Goal: Find specific page/section: Find specific page/section

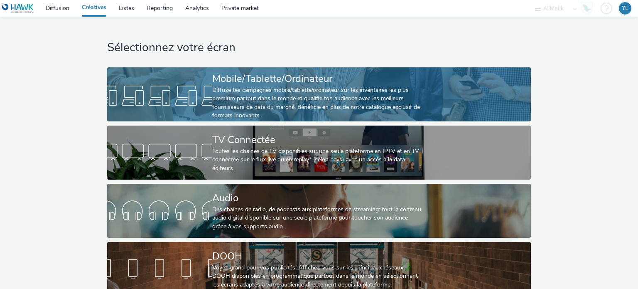
click at [267, 108] on div "Diffuse tes campagnes mobile/tablette/ordinateur sur les inventaires les plus p…" at bounding box center [317, 103] width 210 height 34
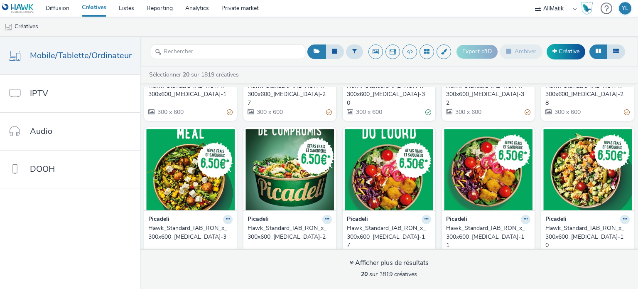
scroll to position [374, 0]
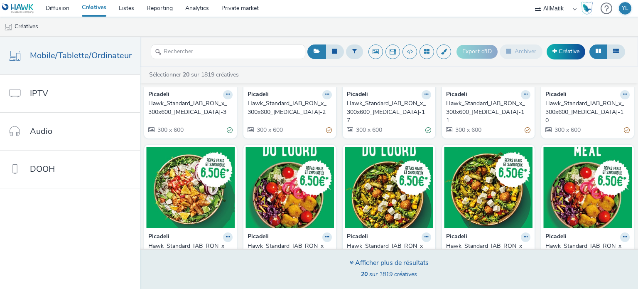
click at [368, 261] on div "Afficher plus de résultats" at bounding box center [388, 263] width 79 height 10
click at [351, 260] on icon at bounding box center [351, 262] width 4 height 7
click at [390, 263] on div "Afficher plus de résultats" at bounding box center [388, 263] width 79 height 10
click at [389, 254] on div "Afficher plus de résultats 20 sur 1819 créatives" at bounding box center [389, 268] width 504 height 40
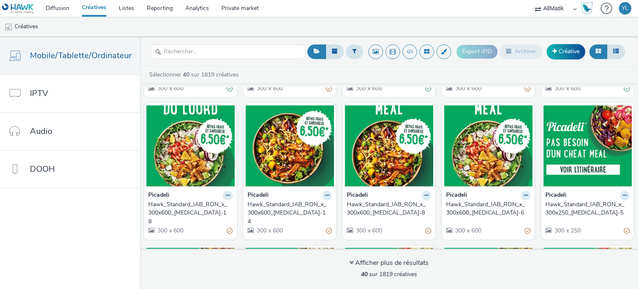
scroll to position [907, 0]
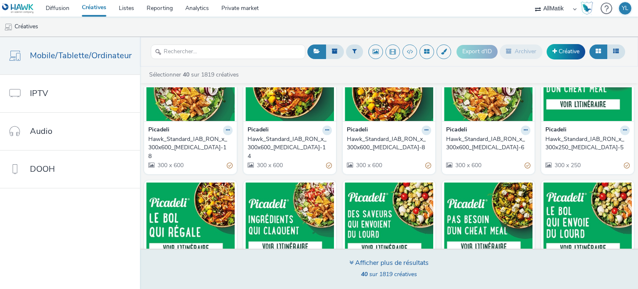
click at [370, 264] on div "Afficher plus de résultats" at bounding box center [388, 263] width 79 height 10
click at [351, 262] on icon at bounding box center [351, 262] width 4 height 7
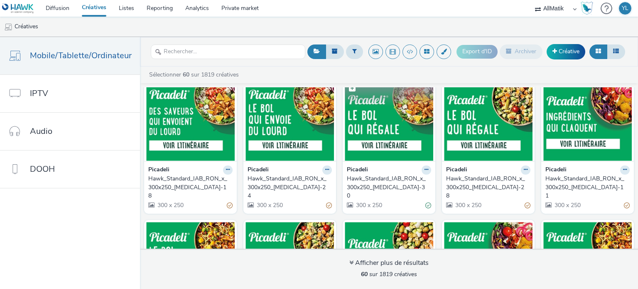
scroll to position [1442, 0]
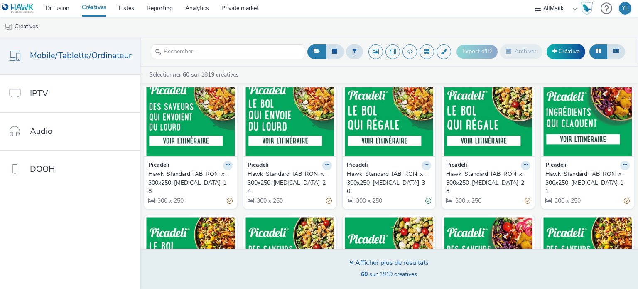
click at [388, 270] on span "60 sur 1819 créatives" at bounding box center [389, 274] width 56 height 8
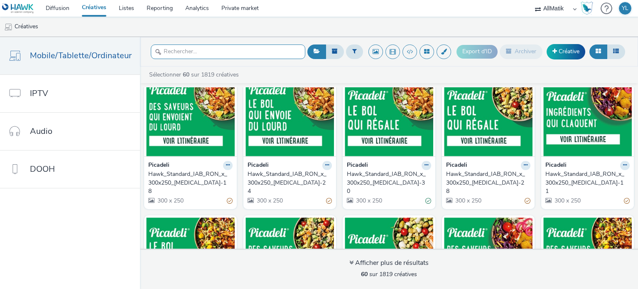
click at [255, 49] on input "text" at bounding box center [228, 51] width 155 height 15
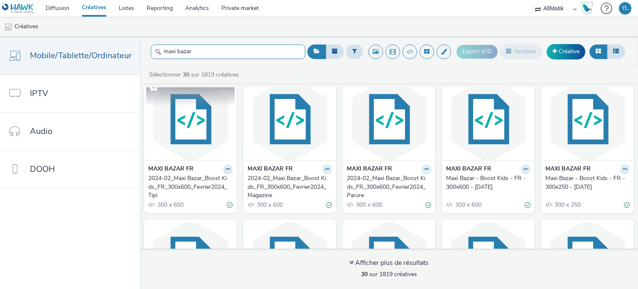
scroll to position [0, 0]
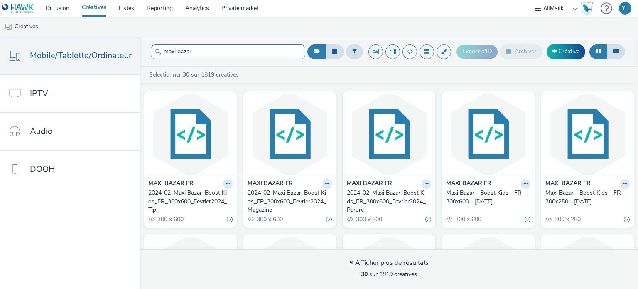
click at [256, 45] on input "maxi bazar" at bounding box center [228, 51] width 155 height 15
type input "maxi"
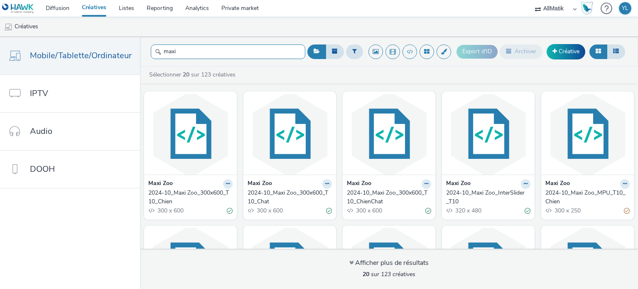
drag, startPoint x: 226, startPoint y: 49, endPoint x: 173, endPoint y: 54, distance: 53.0
click at [173, 54] on input "maxi" at bounding box center [228, 51] width 155 height 15
click at [181, 49] on input "maxi" at bounding box center [228, 51] width 155 height 15
drag, startPoint x: 173, startPoint y: 51, endPoint x: 182, endPoint y: 53, distance: 9.0
click at [182, 53] on input "maxi" at bounding box center [228, 51] width 155 height 15
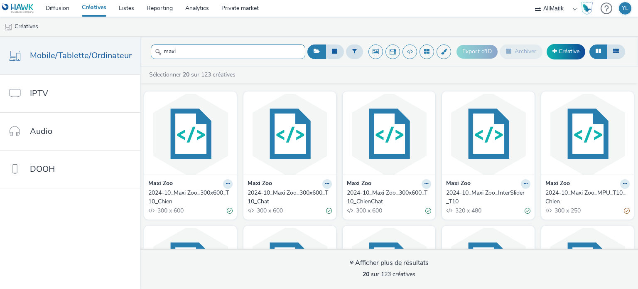
click at [182, 53] on input "maxi" at bounding box center [228, 51] width 155 height 15
drag, startPoint x: 173, startPoint y: 51, endPoint x: 181, endPoint y: 53, distance: 8.6
click at [181, 53] on input "maxi" at bounding box center [228, 51] width 155 height 15
click at [174, 51] on input "maxi" at bounding box center [228, 51] width 155 height 15
click at [194, 48] on input "maxi" at bounding box center [228, 51] width 155 height 15
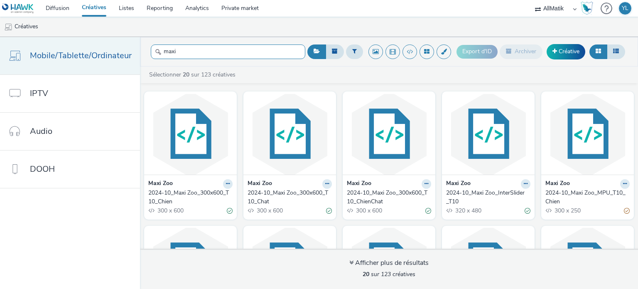
drag, startPoint x: 194, startPoint y: 48, endPoint x: 133, endPoint y: 56, distance: 61.6
click at [133, 56] on div "Mobile/Tablette/Ordinateur IPTV Audio DOOH maxi Export d'ID Archiver Créative S…" at bounding box center [319, 163] width 638 height 252
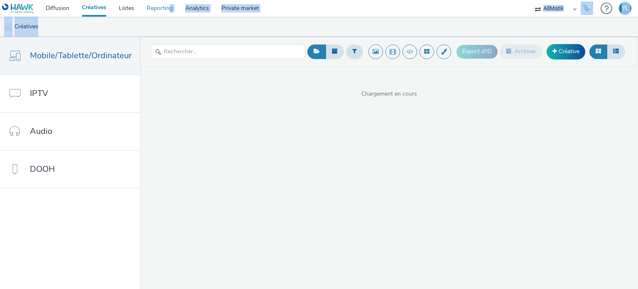
drag, startPoint x: 143, startPoint y: 19, endPoint x: 169, endPoint y: 15, distance: 26.9
click at [169, 15] on div "Diffusion Créatives Listes Reporting Analytics Private market AllMatik YL Créat…" at bounding box center [319, 144] width 638 height 289
click at [161, 28] on ul "Créatives" at bounding box center [319, 27] width 638 height 20
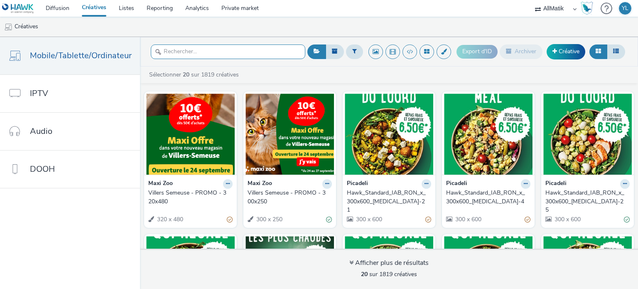
click at [214, 55] on input "text" at bounding box center [228, 51] width 155 height 15
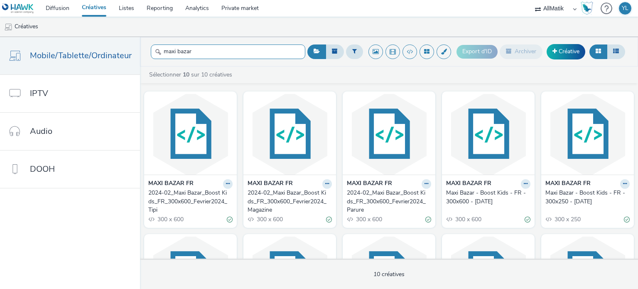
click at [188, 55] on input "maxi bazar" at bounding box center [228, 51] width 155 height 15
click at [201, 53] on input "maxi bazar" at bounding box center [228, 51] width 155 height 15
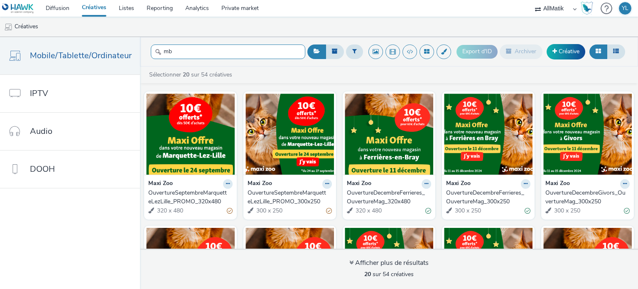
click at [216, 51] on input "mb" at bounding box center [228, 51] width 155 height 15
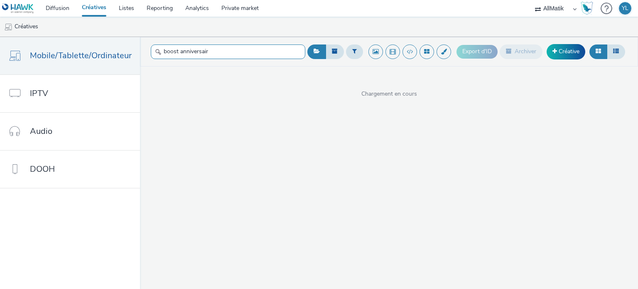
type input "boost anniversaire"
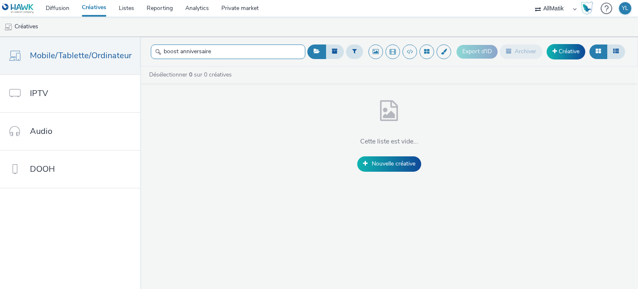
click at [216, 51] on input "boost anniversaire" at bounding box center [228, 51] width 155 height 15
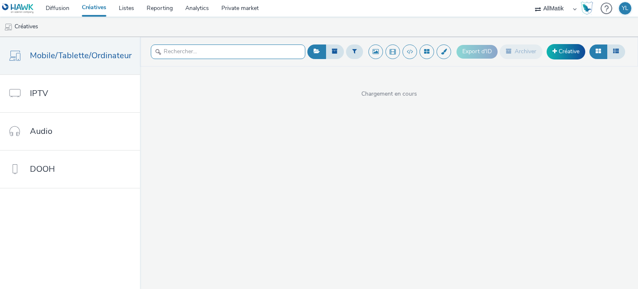
click at [215, 55] on input "text" at bounding box center [228, 51] width 155 height 15
